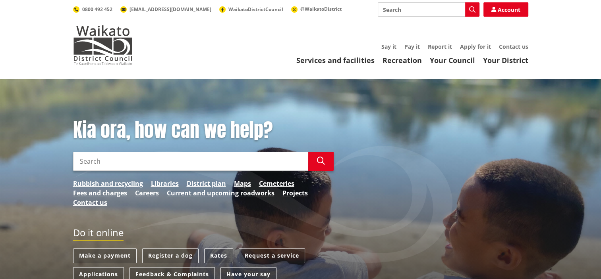
click at [451, 59] on link "Your Council" at bounding box center [452, 61] width 45 height 10
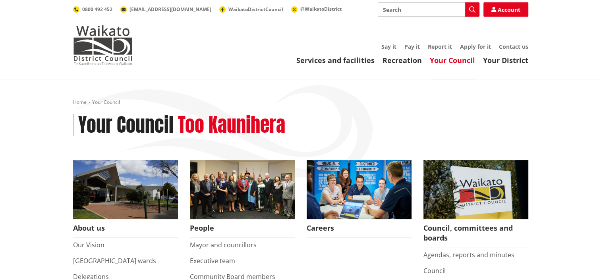
scroll to position [159, 0]
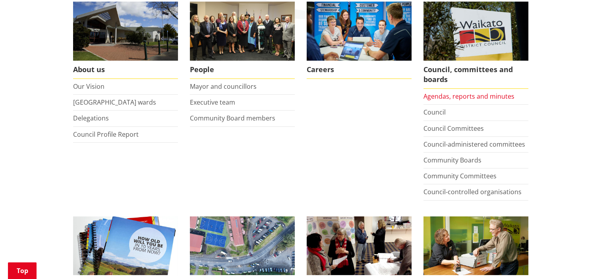
click at [482, 98] on link "Agendas, reports and minutes" at bounding box center [468, 96] width 91 height 9
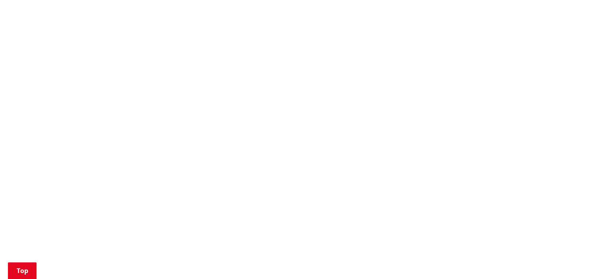
scroll to position [635, 0]
